Goal: Complete application form

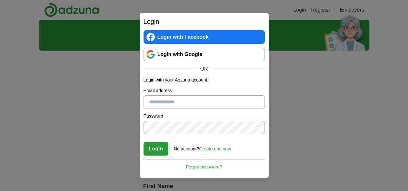
click at [182, 51] on link "Login with Google" at bounding box center [204, 55] width 121 height 14
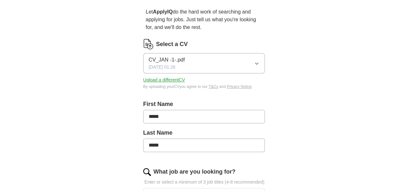
scroll to position [65, 0]
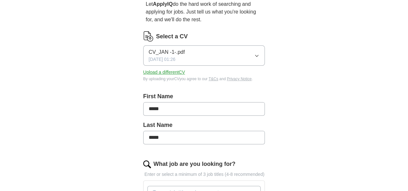
click at [265, 46] on button "CV_JAN -1-.pdf 30/08/2025, 01:26" at bounding box center [204, 56] width 122 height 20
click at [159, 69] on button "Upload a different CV" at bounding box center [164, 72] width 42 height 7
click at [187, 107] on input "*****" at bounding box center [204, 109] width 122 height 14
type input "**********"
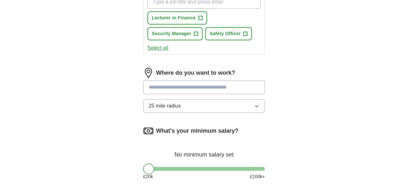
scroll to position [258, 0]
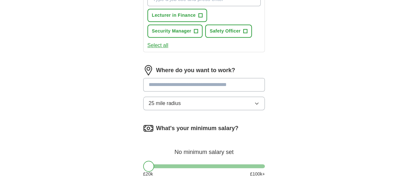
click at [233, 97] on button "25 mile radius" at bounding box center [204, 104] width 122 height 14
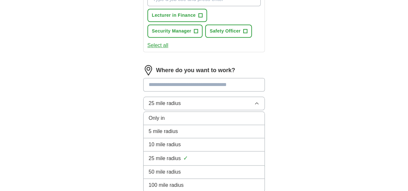
click at [187, 139] on li "10 mile radius" at bounding box center [204, 145] width 121 height 13
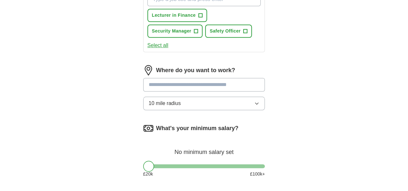
scroll to position [323, 0]
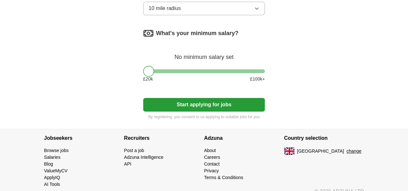
click at [194, 100] on button "Start applying for jobs" at bounding box center [204, 105] width 122 height 14
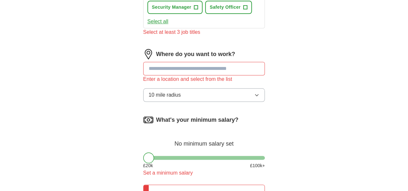
scroll to position [272, 0]
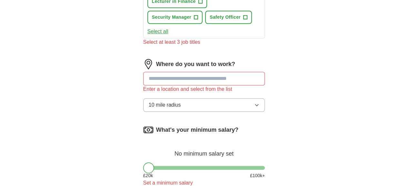
click at [157, 72] on input at bounding box center [204, 79] width 122 height 14
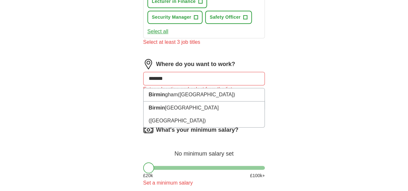
type input "********"
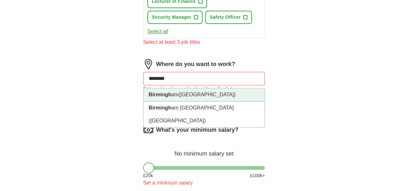
click at [164, 88] on li "Birmingh am (West Midlands)" at bounding box center [204, 94] width 121 height 13
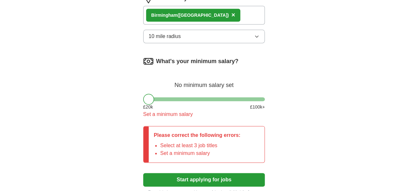
scroll to position [401, 0]
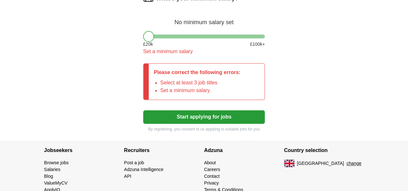
click at [195, 110] on button "Start applying for jobs" at bounding box center [204, 117] width 122 height 14
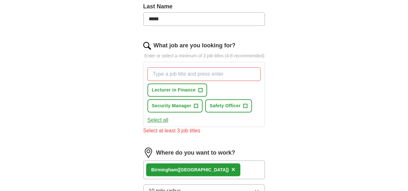
scroll to position [175, 0]
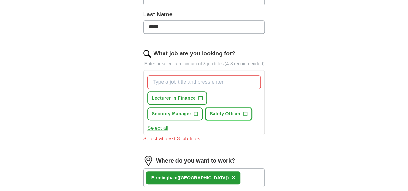
click at [243, 112] on span "+" at bounding box center [245, 114] width 4 height 5
click at [198, 112] on span "+" at bounding box center [196, 114] width 4 height 5
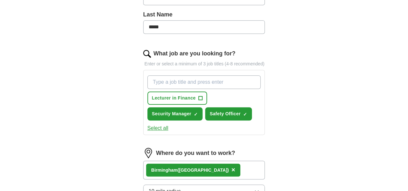
click at [159, 76] on input "What job are you looking for?" at bounding box center [205, 83] width 114 height 14
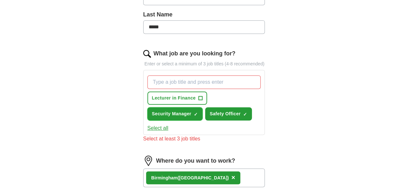
click at [0, 0] on span "×" at bounding box center [0, 0] width 0 height 0
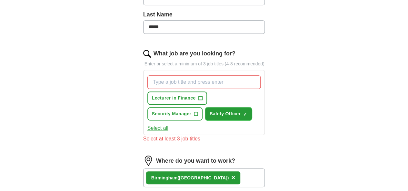
click at [0, 0] on span "×" at bounding box center [0, 0] width 0 height 0
click at [154, 76] on input "What job are you looking for?" at bounding box center [205, 83] width 114 height 14
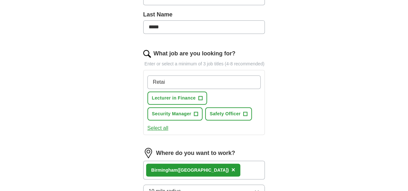
type input "Retail"
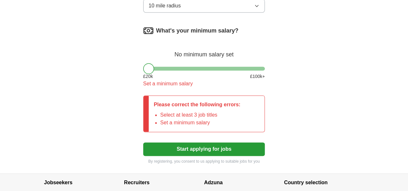
click at [191, 143] on button "Start applying for jobs" at bounding box center [204, 150] width 122 height 14
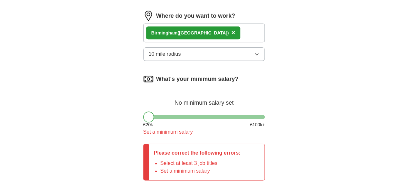
scroll to position [312, 0]
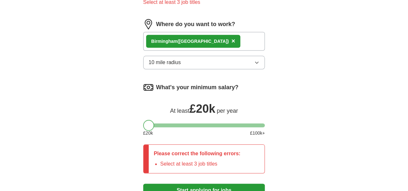
click at [143, 120] on div at bounding box center [148, 125] width 11 height 11
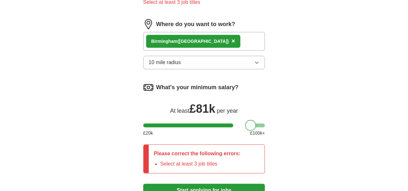
click at [240, 124] on div at bounding box center [204, 126] width 122 height 4
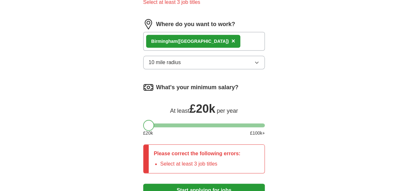
drag, startPoint x: 240, startPoint y: 117, endPoint x: 135, endPoint y: 121, distance: 104.7
click at [143, 121] on div at bounding box center [148, 125] width 11 height 11
click at [179, 185] on button "Start applying for jobs" at bounding box center [204, 191] width 122 height 14
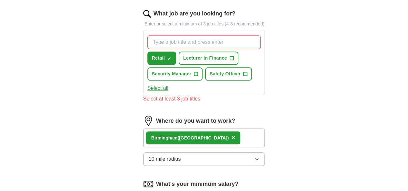
scroll to position [151, 0]
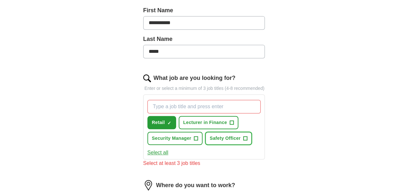
click at [243, 136] on span "+" at bounding box center [245, 138] width 4 height 5
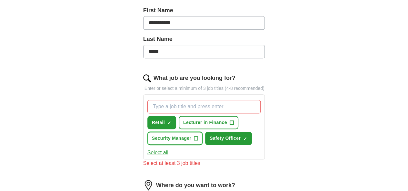
click at [194, 136] on span "+" at bounding box center [196, 138] width 4 height 5
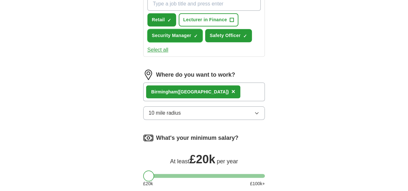
scroll to position [344, 0]
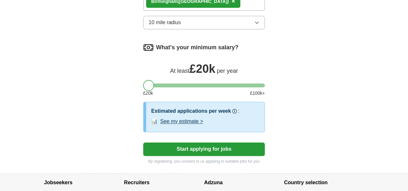
click at [180, 143] on button "Start applying for jobs" at bounding box center [204, 150] width 122 height 14
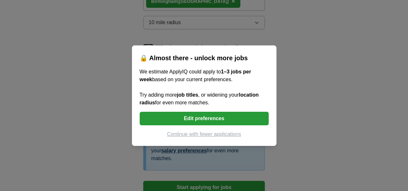
click at [195, 134] on button "Continue with fewer applications" at bounding box center [204, 135] width 129 height 8
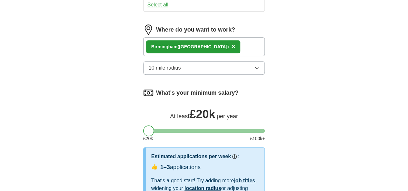
select select "**"
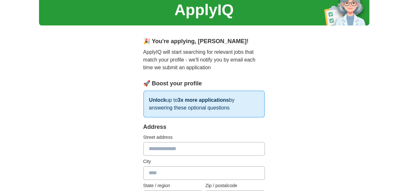
scroll to position [65, 0]
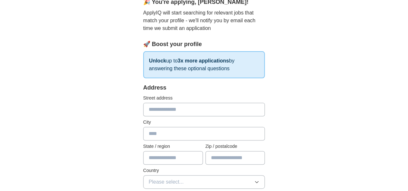
click at [169, 113] on input "text" at bounding box center [204, 110] width 122 height 14
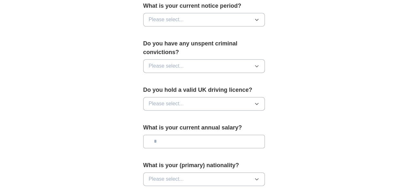
scroll to position [387, 0]
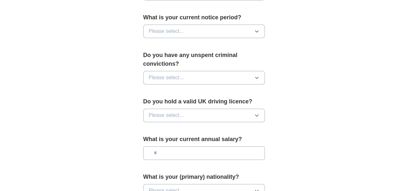
click at [218, 184] on button "Please select..." at bounding box center [204, 191] width 122 height 14
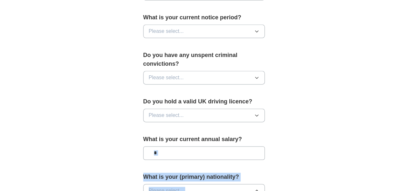
drag, startPoint x: 180, startPoint y: 182, endPoint x: 209, endPoint y: 126, distance: 64.0
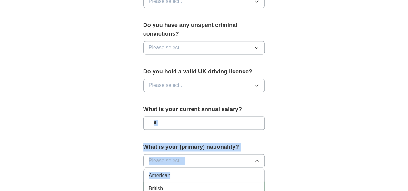
scroll to position [452, 0]
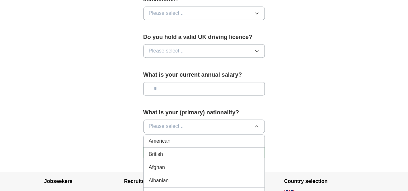
click at [193, 164] on div "Afghan" at bounding box center [204, 168] width 111 height 8
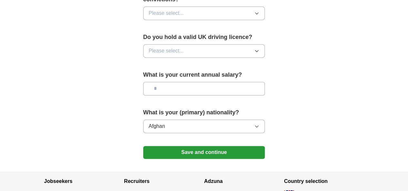
scroll to position [420, 0]
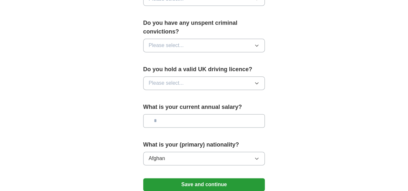
click at [216, 114] on input "text" at bounding box center [204, 121] width 122 height 14
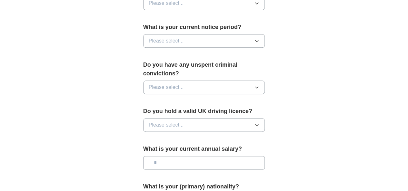
scroll to position [355, 0]
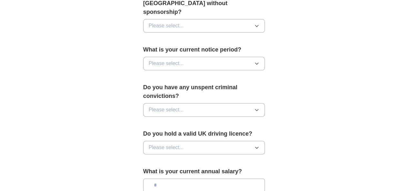
click at [238, 141] on button "Please select..." at bounding box center [204, 148] width 122 height 14
click at [214, 172] on div "No" at bounding box center [204, 176] width 111 height 8
click at [217, 103] on button "Please select..." at bounding box center [204, 110] width 122 height 14
click at [192, 134] on div "No" at bounding box center [204, 138] width 111 height 8
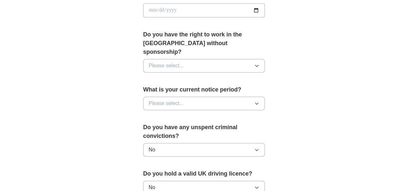
scroll to position [258, 0]
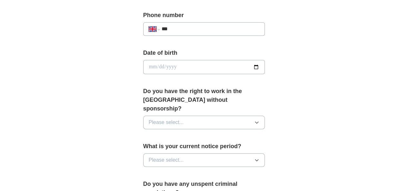
click at [207, 154] on button "Please select..." at bounding box center [204, 161] width 122 height 14
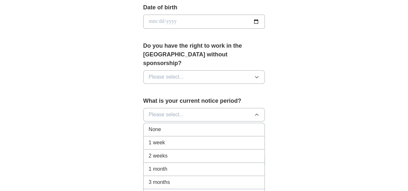
scroll to position [323, 0]
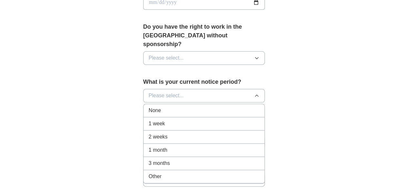
click at [190, 107] on div "None" at bounding box center [204, 111] width 111 height 8
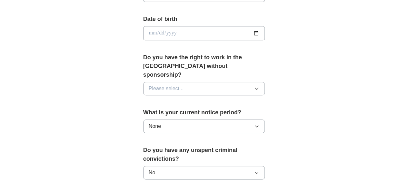
scroll to position [258, 0]
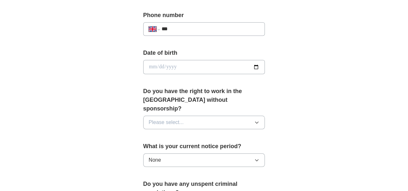
click at [200, 116] on button "Please select..." at bounding box center [204, 123] width 122 height 14
click at [183, 134] on div "Yes" at bounding box center [204, 138] width 111 height 8
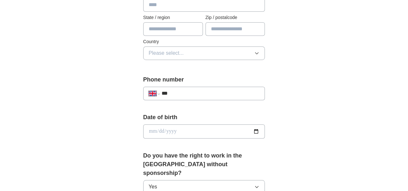
click at [180, 136] on input "date" at bounding box center [204, 132] width 122 height 14
click at [143, 128] on input "date" at bounding box center [204, 132] width 122 height 14
click at [143, 127] on input "date" at bounding box center [204, 132] width 122 height 14
click at [143, 131] on input "date" at bounding box center [204, 132] width 122 height 14
type input "**********"
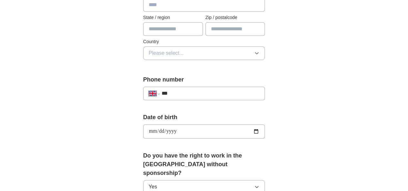
click at [178, 95] on input "***" at bounding box center [211, 94] width 98 height 8
type input "**********"
type input "*********"
type input "**********"
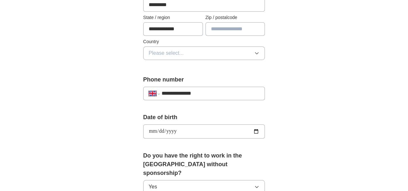
type input "*******"
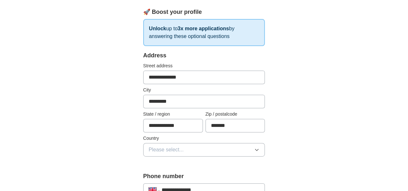
scroll to position [64, 0]
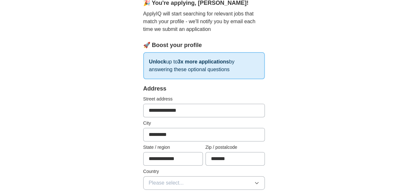
drag, startPoint x: 190, startPoint y: 110, endPoint x: 101, endPoint y: 116, distance: 89.6
type input "**********"
drag, startPoint x: 164, startPoint y: 134, endPoint x: 125, endPoint y: 134, distance: 39.1
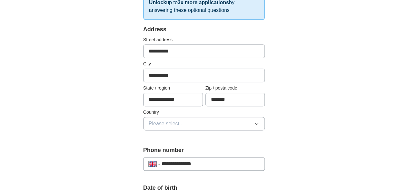
scroll to position [160, 0]
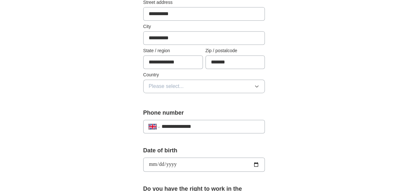
type input "**********"
drag, startPoint x: 193, startPoint y: 63, endPoint x: 124, endPoint y: 64, distance: 69.4
click at [124, 64] on div "**********" at bounding box center [204, 179] width 165 height 568
type input "**********"
click at [175, 89] on button "Please select..." at bounding box center [204, 87] width 122 height 14
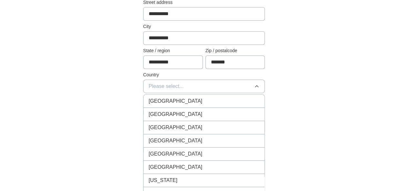
click at [164, 102] on span "[GEOGRAPHIC_DATA]" at bounding box center [176, 101] width 54 height 8
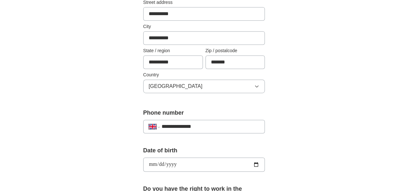
drag, startPoint x: 247, startPoint y: 64, endPoint x: 200, endPoint y: 70, distance: 47.1
click at [200, 70] on div "**********" at bounding box center [204, 44] width 122 height 113
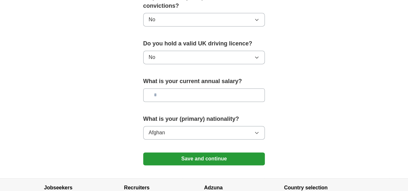
scroll to position [452, 0]
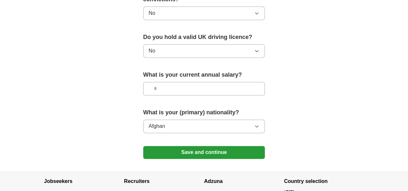
type input "*******"
click at [222, 146] on button "Save and continue" at bounding box center [204, 152] width 122 height 13
